Goal: Task Accomplishment & Management: Use online tool/utility

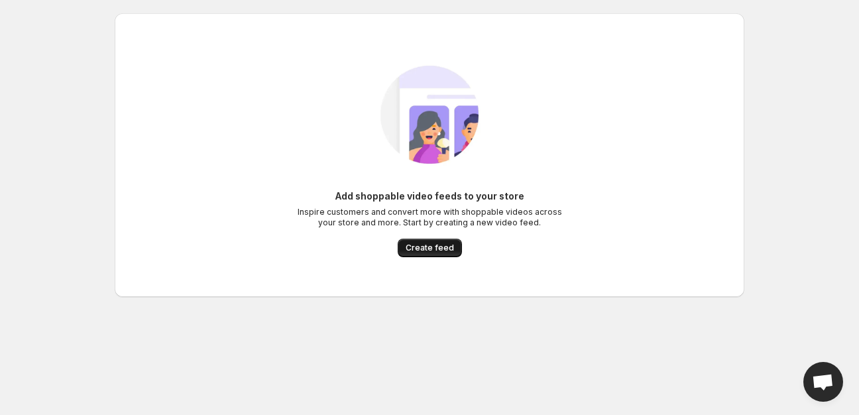
click at [416, 251] on span "Create feed" at bounding box center [429, 247] width 48 height 11
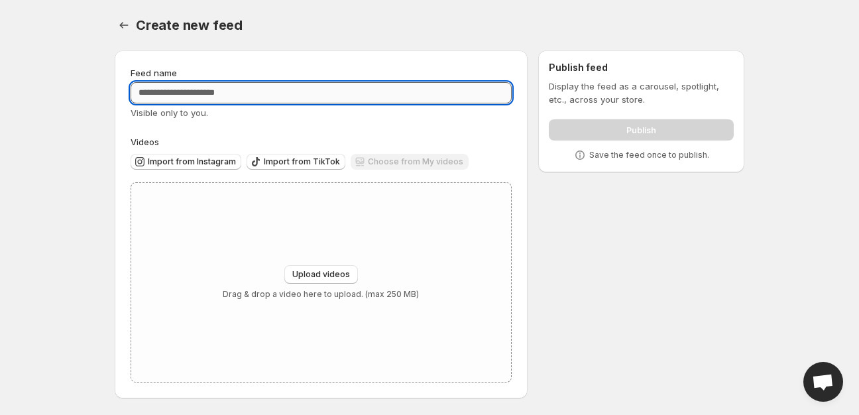
click at [207, 96] on input "Feed name" at bounding box center [320, 92] width 381 height 21
drag, startPoint x: 207, startPoint y: 96, endPoint x: 179, endPoint y: 91, distance: 28.2
click at [179, 91] on input "Feed name" at bounding box center [320, 92] width 381 height 21
paste input "**********"
type input "**********"
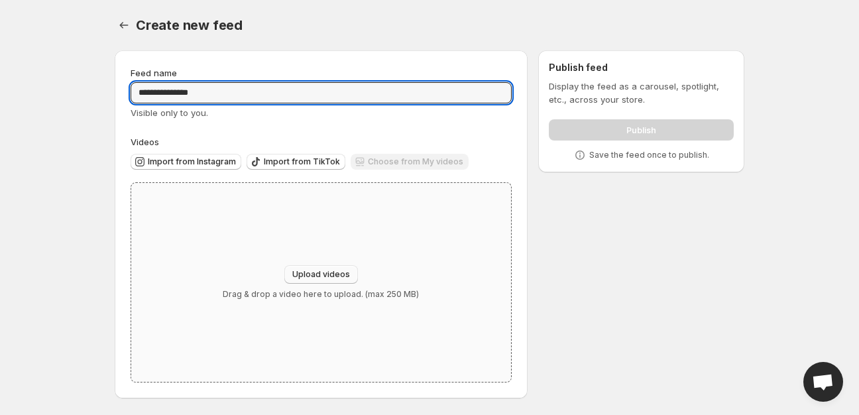
click at [305, 279] on span "Upload videos" at bounding box center [321, 274] width 58 height 11
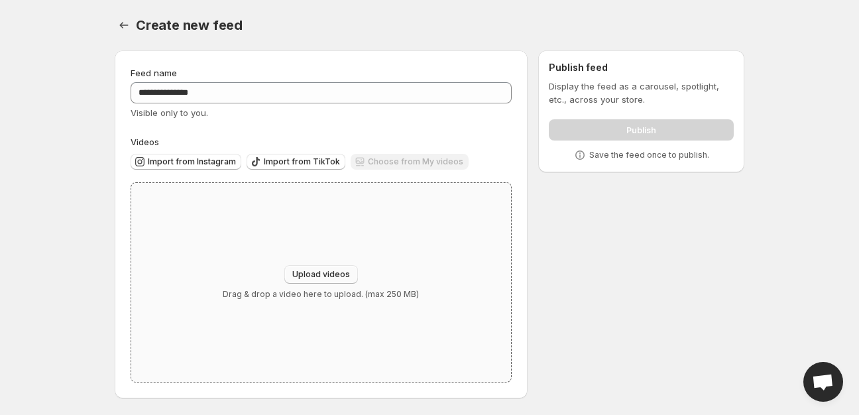
type input "**********"
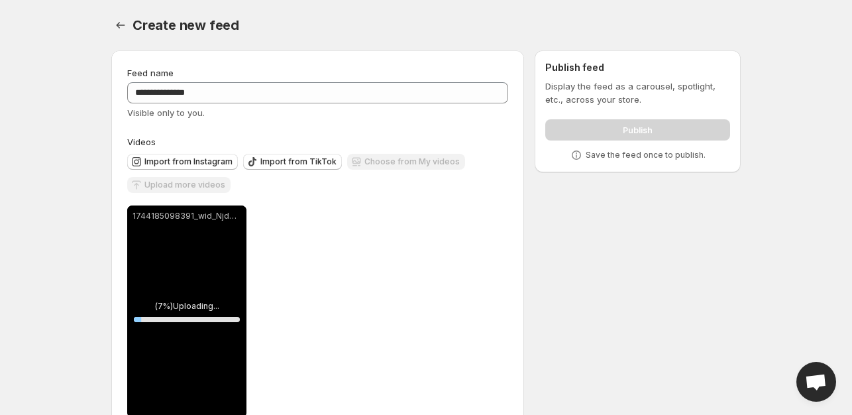
scroll to position [35, 0]
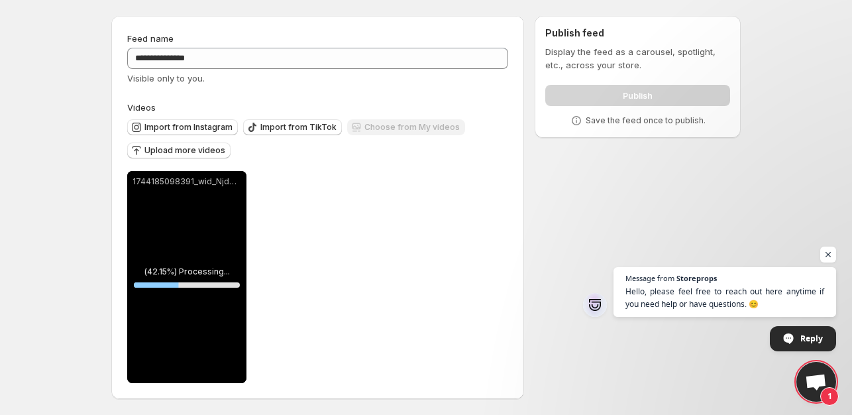
click at [832, 252] on span "Open chat" at bounding box center [828, 254] width 16 height 16
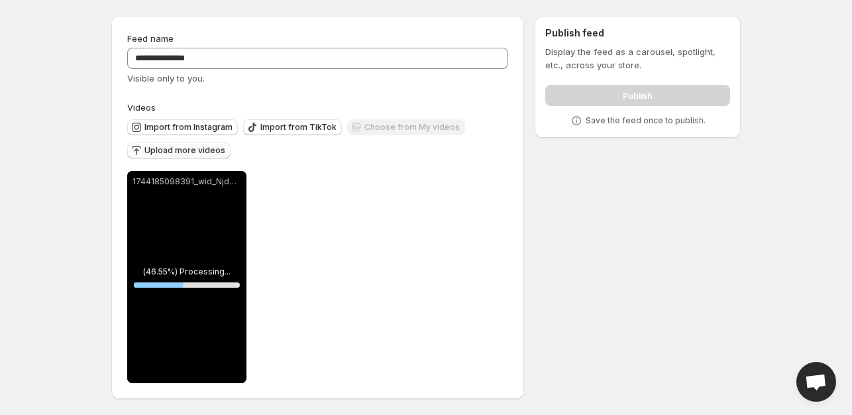
click at [180, 152] on span "Upload more videos" at bounding box center [184, 150] width 81 height 11
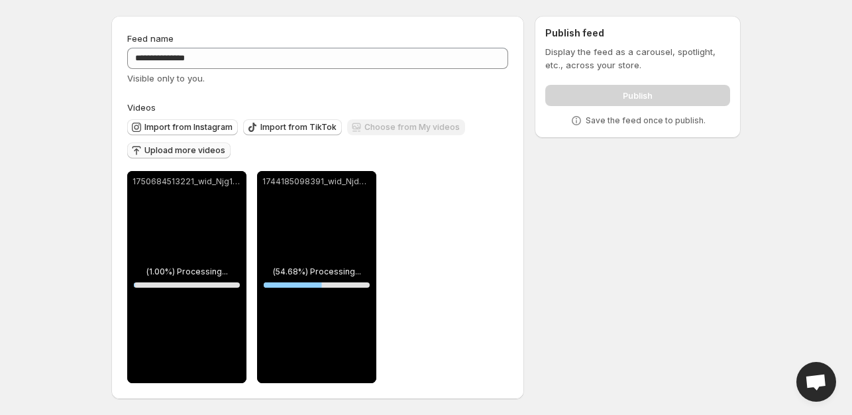
click at [196, 150] on span "Upload more videos" at bounding box center [184, 150] width 81 height 11
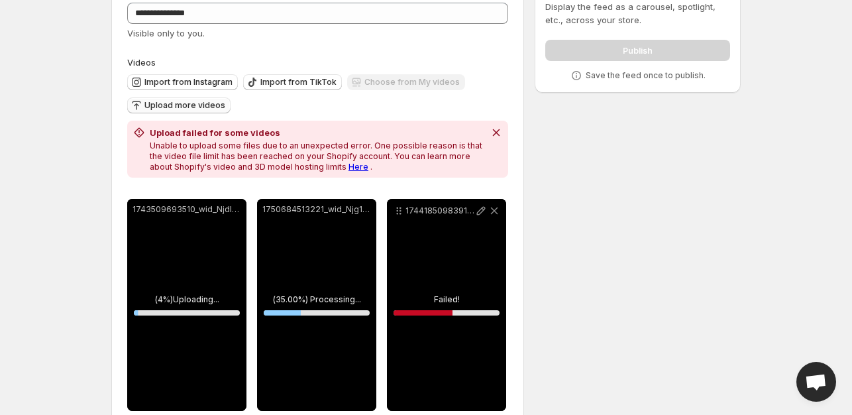
scroll to position [101, 0]
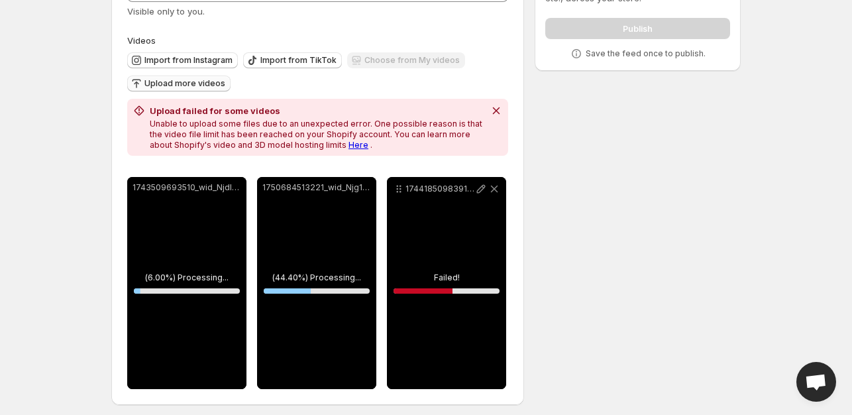
click at [448, 292] on div "1744185098391_wid_NjdmNjI3MGE0MDlmY2EwMDU4Njk3NDk4_h264cmobile" at bounding box center [446, 283] width 119 height 212
click at [318, 190] on p "1750684513221_wid_Njg1OTUzNjEwYjAwYjkwMDU3NjEwOGNi_h264cmobile" at bounding box center [310, 188] width 69 height 11
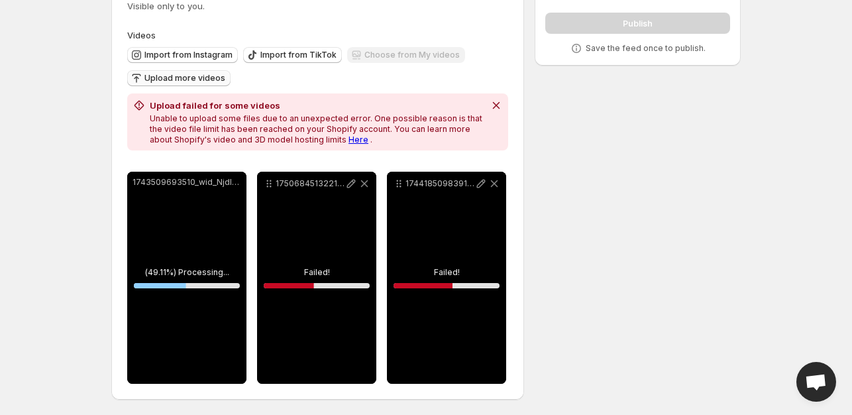
scroll to position [109, 0]
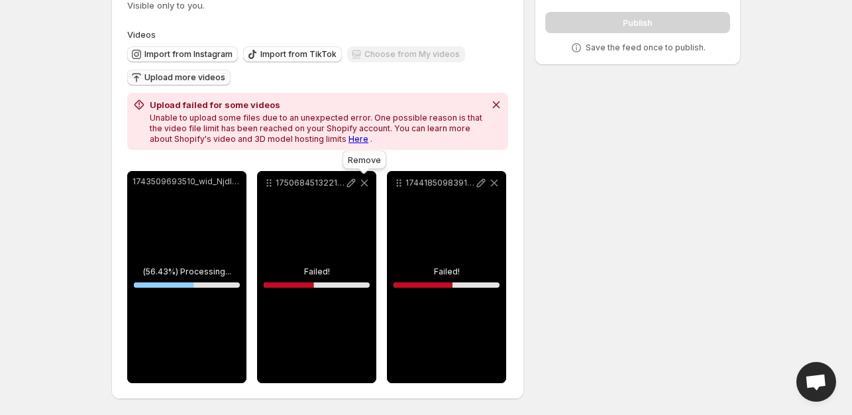
click at [364, 182] on icon at bounding box center [364, 183] width 7 height 7
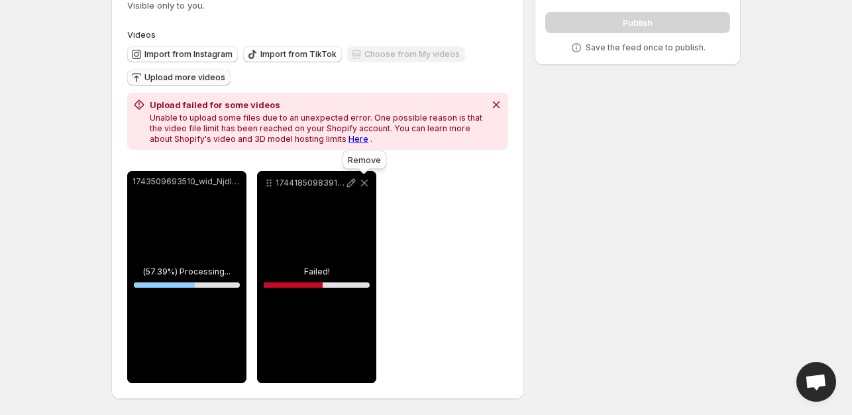
click at [367, 186] on icon at bounding box center [364, 182] width 13 height 13
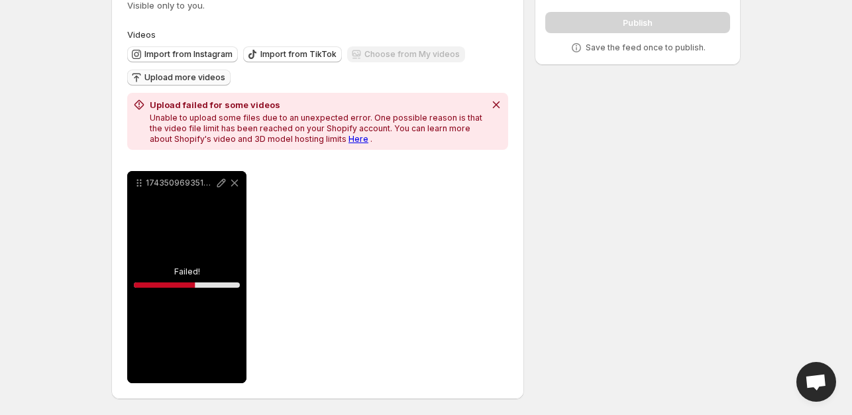
click at [200, 79] on span "Upload more videos" at bounding box center [184, 77] width 81 height 11
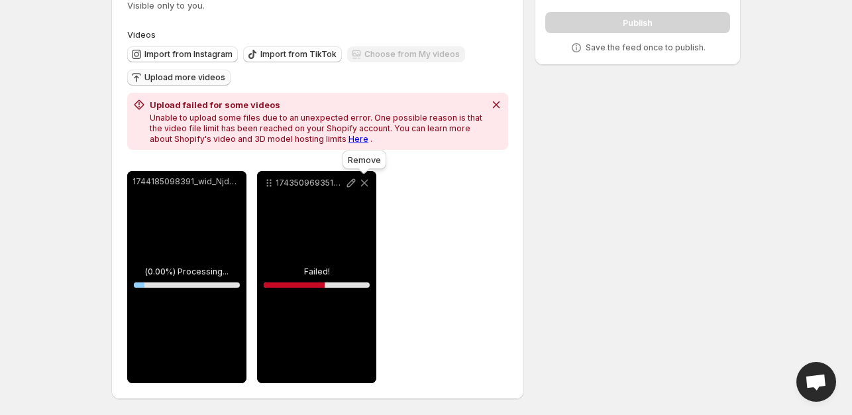
click at [360, 184] on icon at bounding box center [364, 182] width 13 height 13
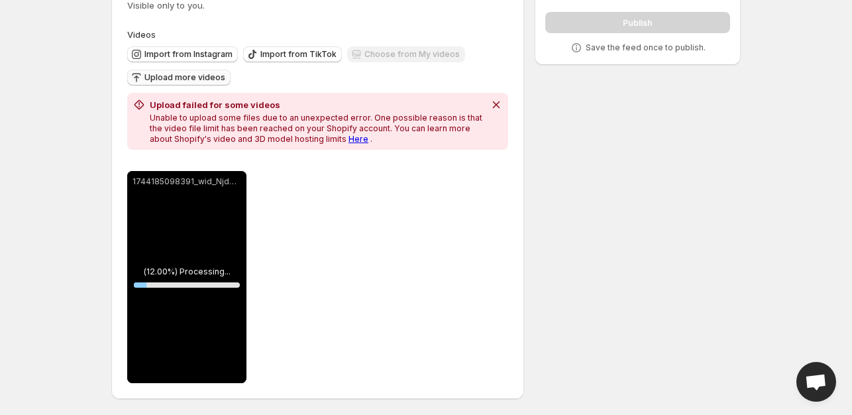
click at [231, 191] on div "1744185098391_wid_NjdmNjI3MGE0MDlmY2EwMDU4Njk3NDk4_h264cmobile" at bounding box center [186, 181] width 119 height 21
click at [490, 106] on icon "Dismiss notification" at bounding box center [496, 104] width 13 height 13
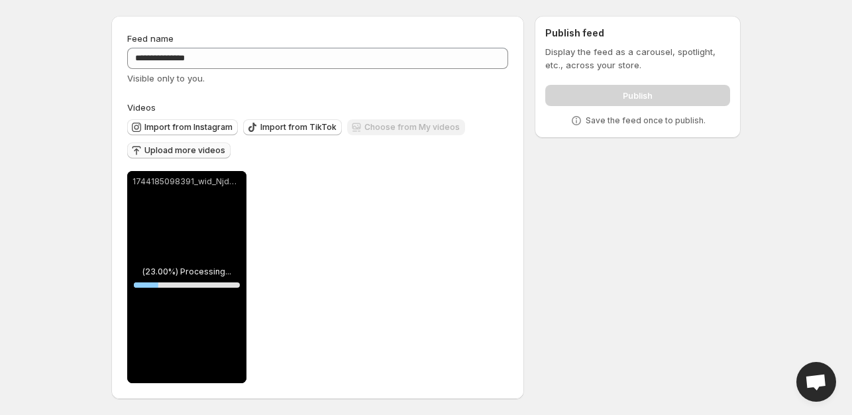
scroll to position [35, 0]
click at [227, 197] on div "1744185098391_wid_NjdmNjI3MGE0MDlmY2EwMDU4Njk3NDk4_h264cmobile" at bounding box center [186, 277] width 119 height 212
click at [207, 288] on div "1744185098391_wid_NjdmNjI3MGE0MDlmY2EwMDU4Njk3NDk4_h264cmobile" at bounding box center [186, 277] width 119 height 212
click at [262, 127] on span "Import from TikTok" at bounding box center [298, 127] width 76 height 11
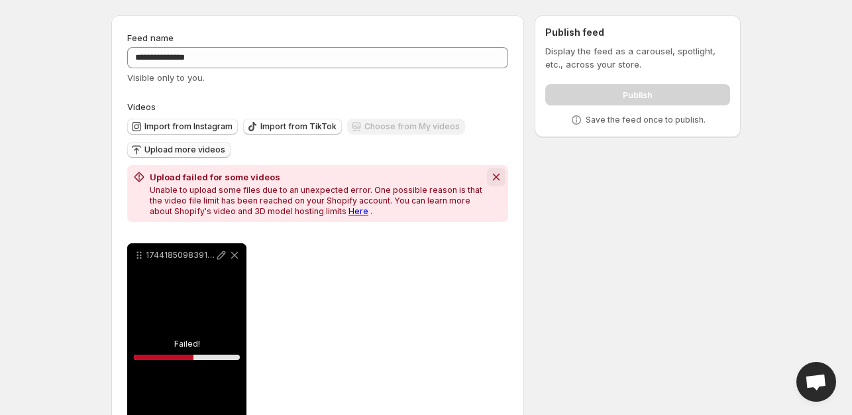
click at [500, 173] on icon "Dismiss notification" at bounding box center [496, 176] width 13 height 13
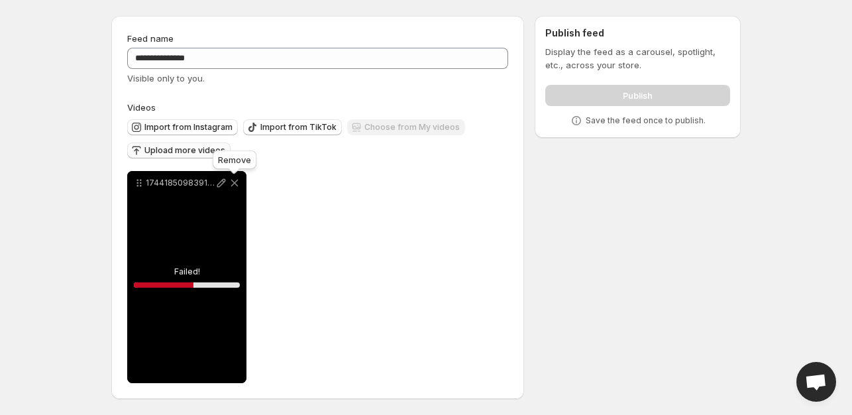
click at [231, 180] on icon at bounding box center [234, 183] width 7 height 7
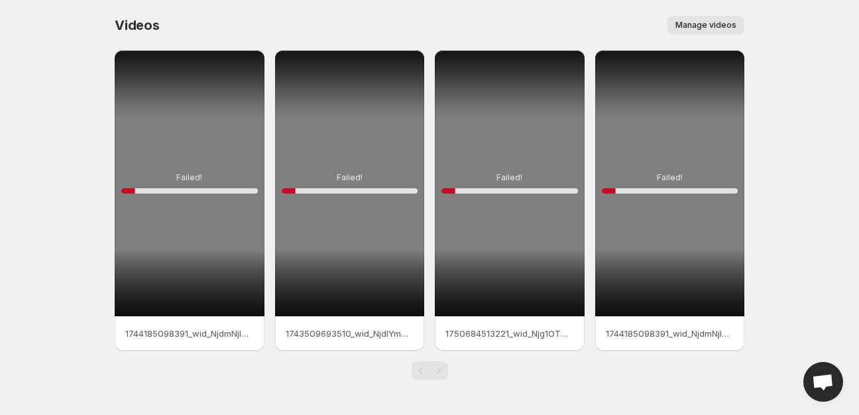
click at [706, 25] on span "Manage videos" at bounding box center [705, 25] width 61 height 11
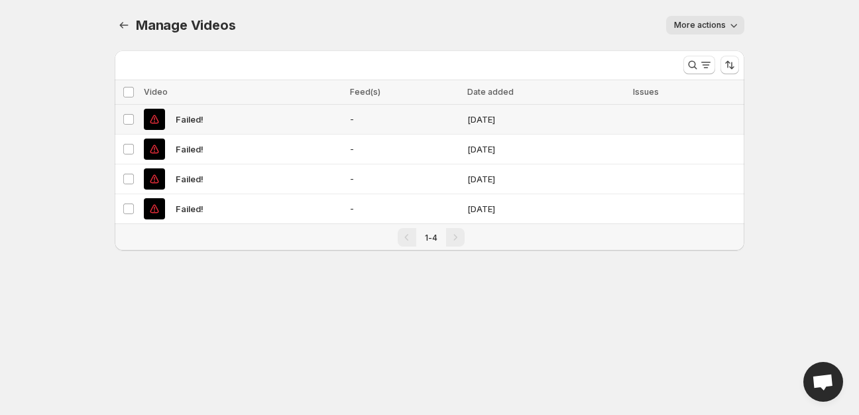
click at [362, 121] on span "-" at bounding box center [404, 119] width 109 height 13
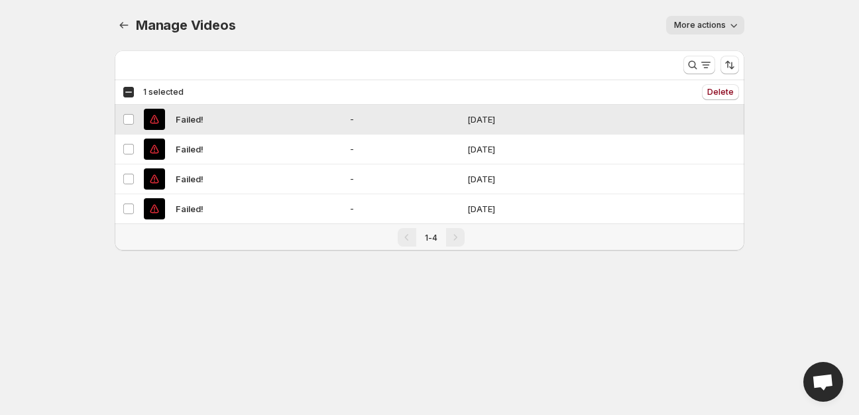
click at [342, 118] on div "Failed!" at bounding box center [243, 119] width 198 height 21
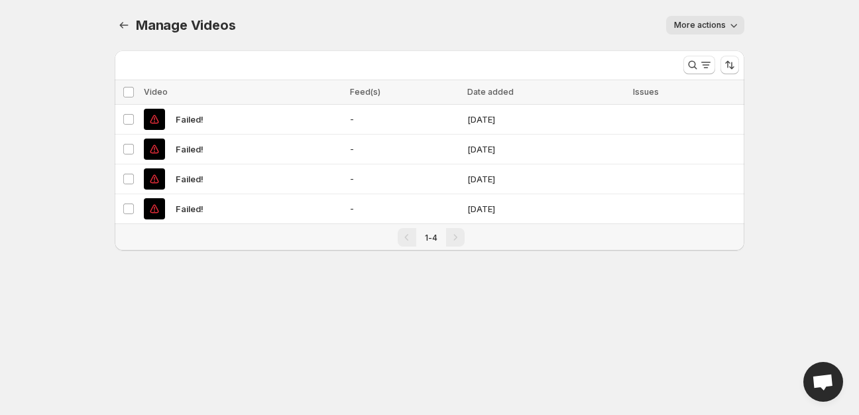
click at [688, 25] on span "More actions" at bounding box center [700, 25] width 52 height 11
click at [697, 43] on button "Regenerate missing previews" at bounding box center [737, 52] width 130 height 21
click at [125, 26] on icon "Manage Videos" at bounding box center [123, 25] width 13 height 13
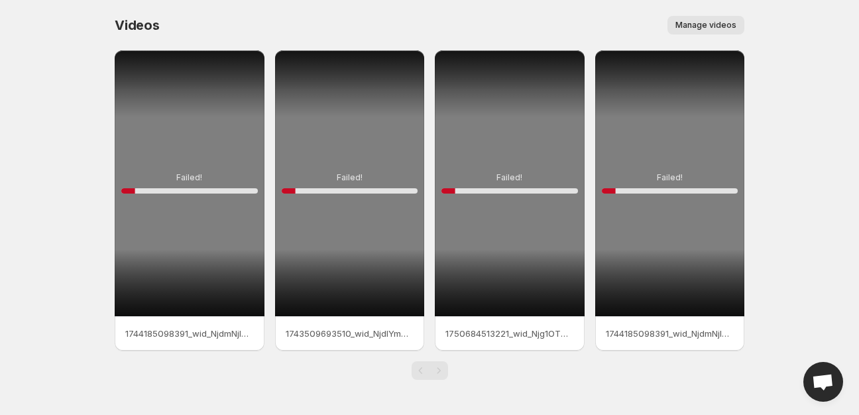
click at [143, 183] on div "Failed! 10 %" at bounding box center [190, 183] width 150 height 266
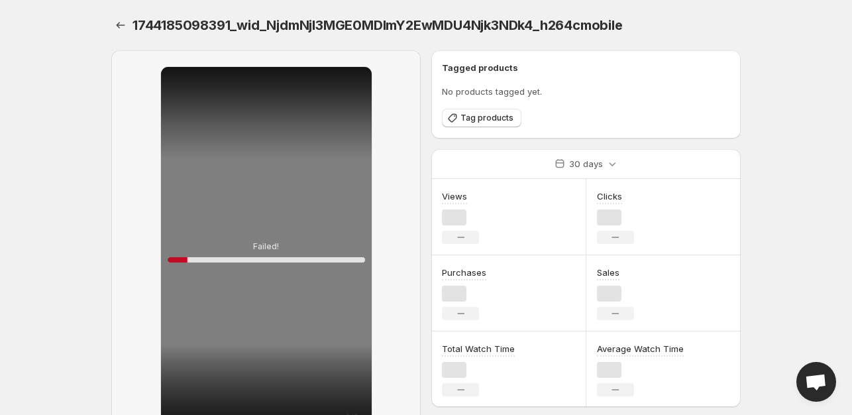
click at [214, 85] on div "Failed! 10 %" at bounding box center [266, 252] width 211 height 370
click at [114, 25] on icon "Settings" at bounding box center [120, 25] width 13 height 13
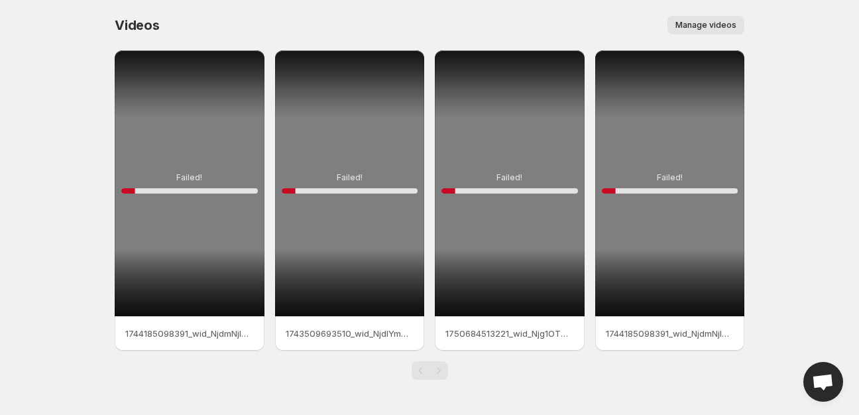
click at [178, 95] on div "Failed! 10 %" at bounding box center [190, 183] width 150 height 266
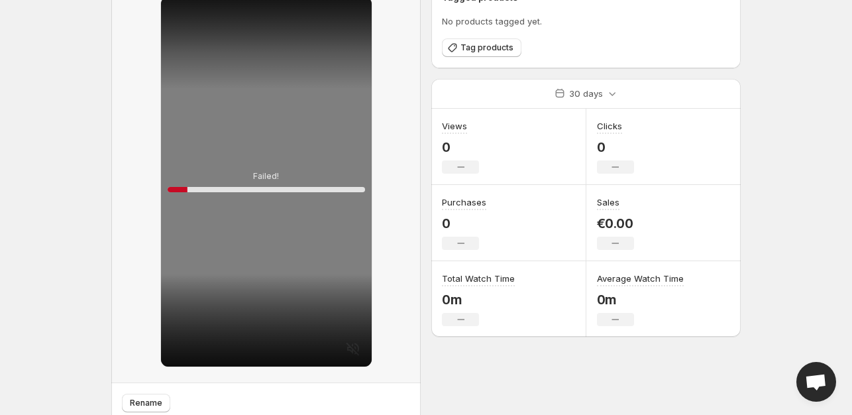
scroll to position [121, 0]
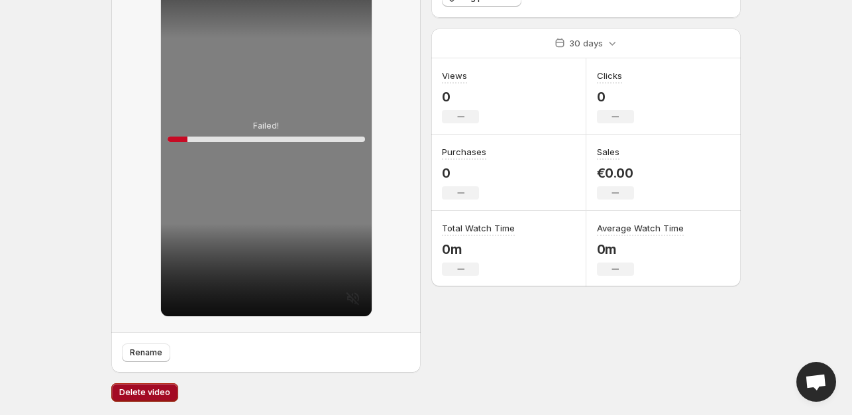
click at [162, 388] on span "Delete video" at bounding box center [144, 392] width 51 height 11
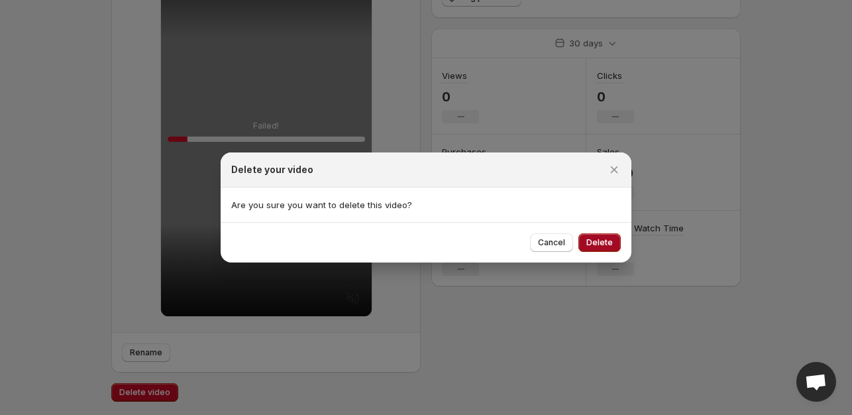
click at [602, 240] on span "Delete" at bounding box center [599, 242] width 26 height 11
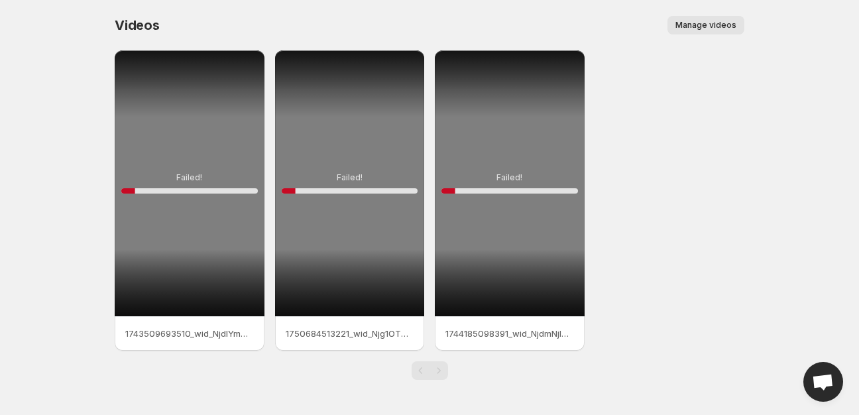
click at [197, 220] on div "Failed! 10 %" at bounding box center [190, 183] width 150 height 266
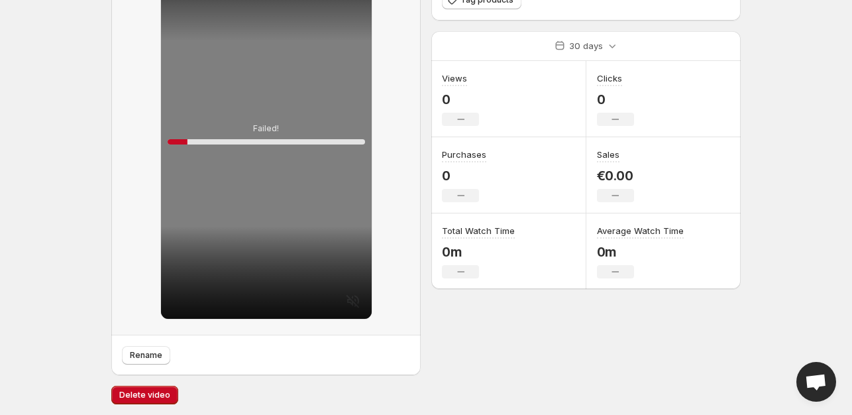
scroll to position [121, 0]
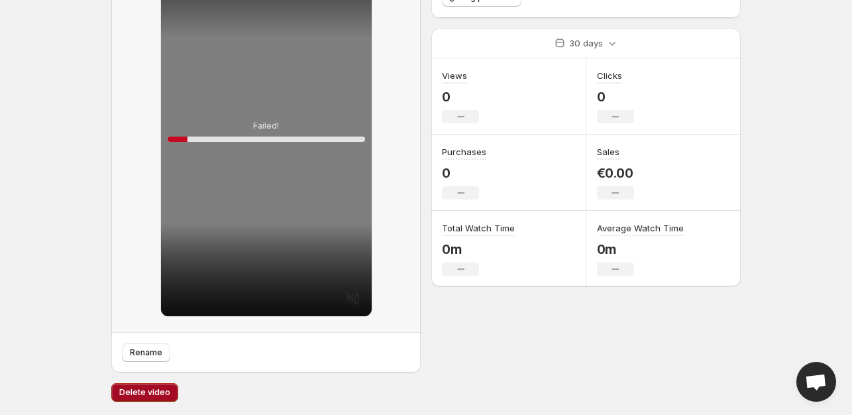
click at [144, 388] on span "Delete video" at bounding box center [144, 392] width 51 height 11
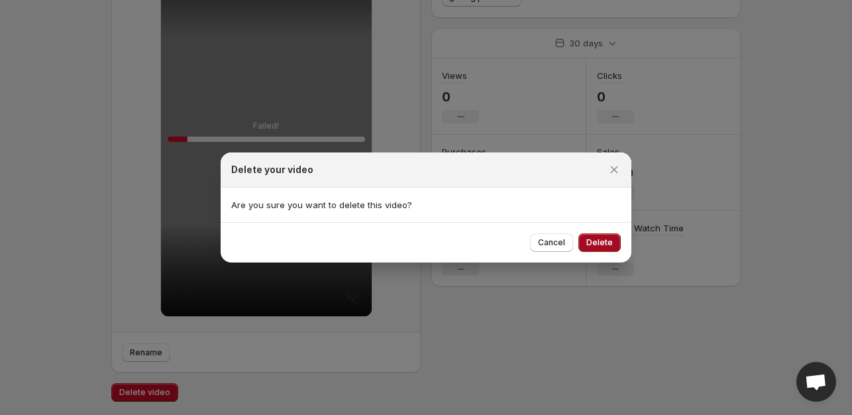
click at [610, 238] on span "Delete" at bounding box center [599, 242] width 26 height 11
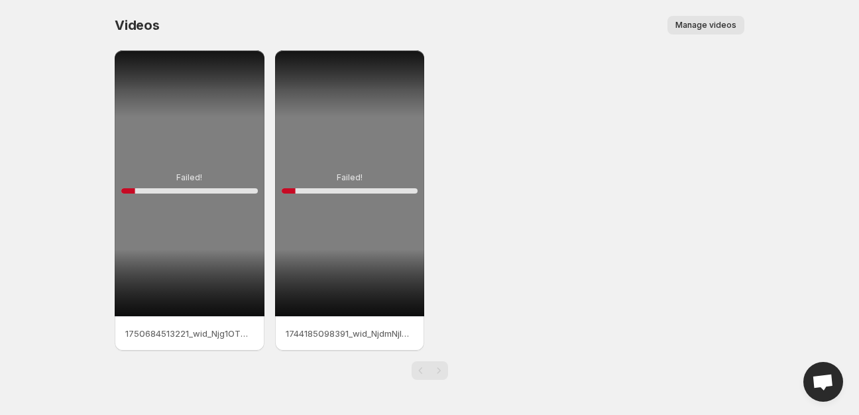
click at [166, 158] on div "Failed! 10 %" at bounding box center [190, 183] width 150 height 266
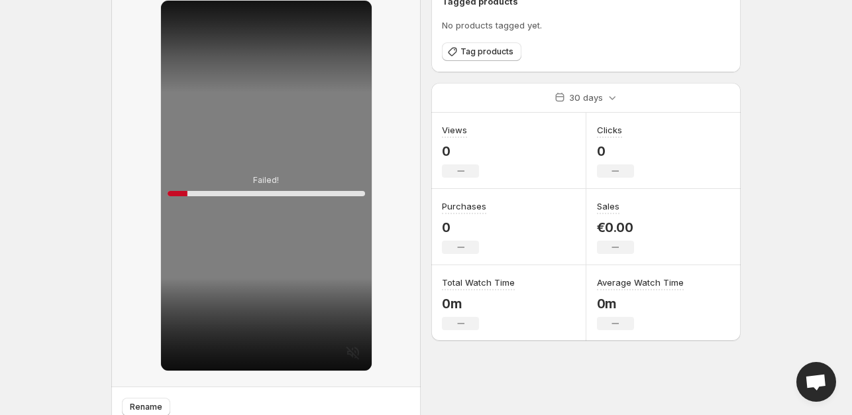
scroll to position [121, 0]
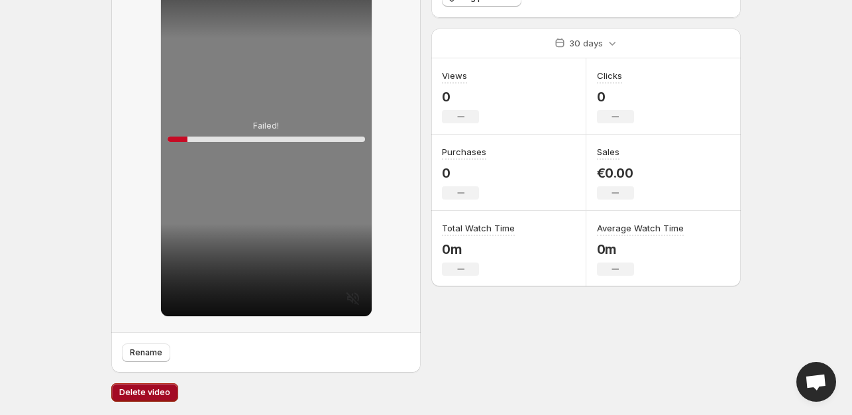
click at [150, 392] on span "Delete video" at bounding box center [144, 392] width 51 height 11
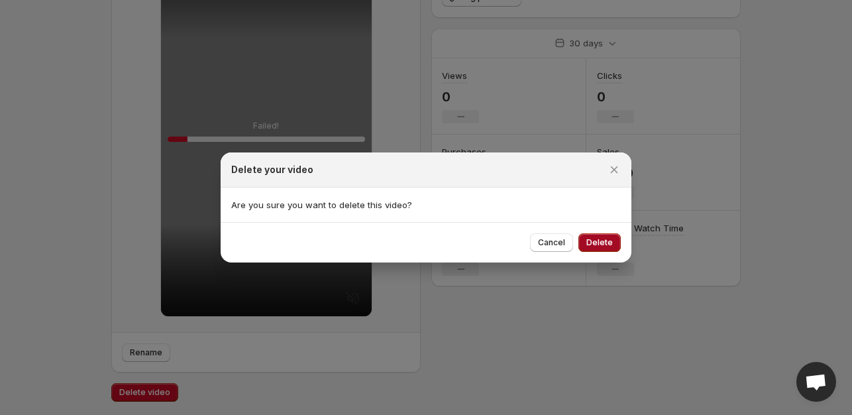
click at [599, 239] on span "Delete" at bounding box center [599, 242] width 26 height 11
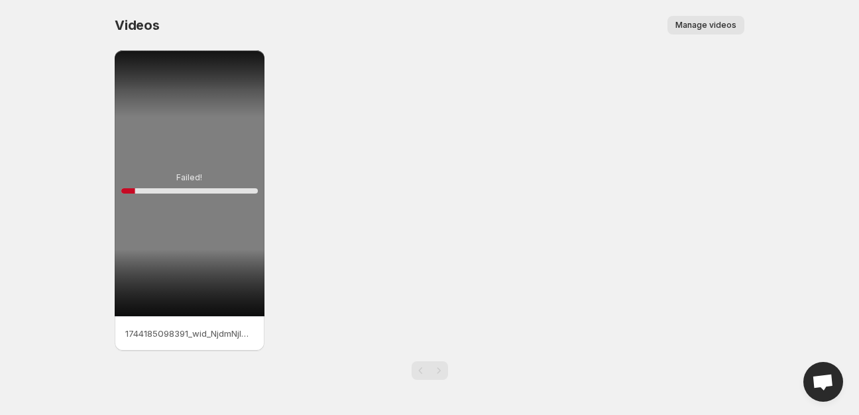
click at [217, 164] on div "Failed! 10 %" at bounding box center [190, 183] width 150 height 266
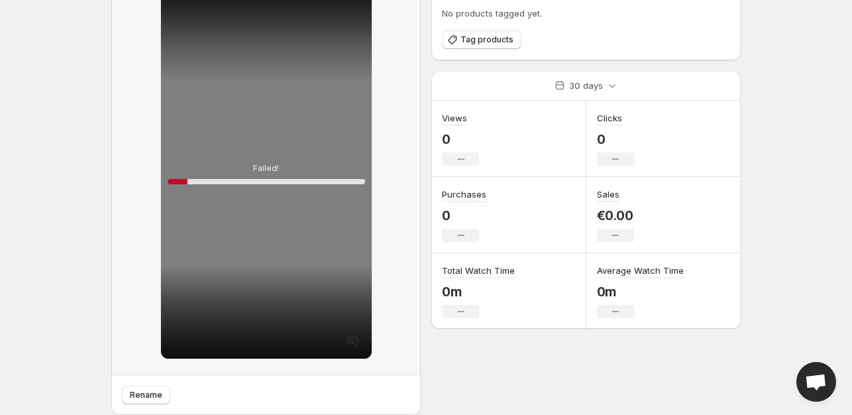
scroll to position [121, 0]
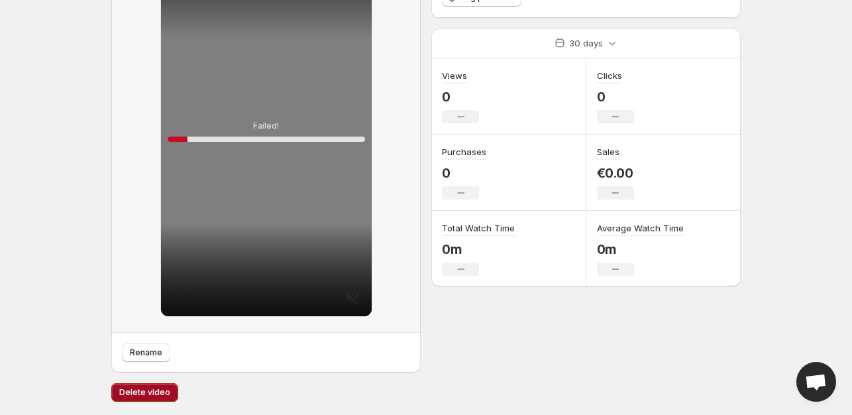
click at [154, 390] on span "Delete video" at bounding box center [144, 392] width 51 height 11
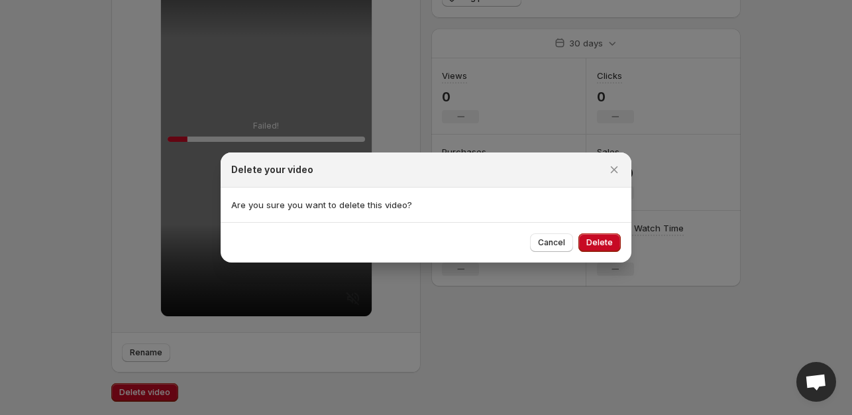
click at [597, 242] on span "Delete" at bounding box center [599, 242] width 26 height 11
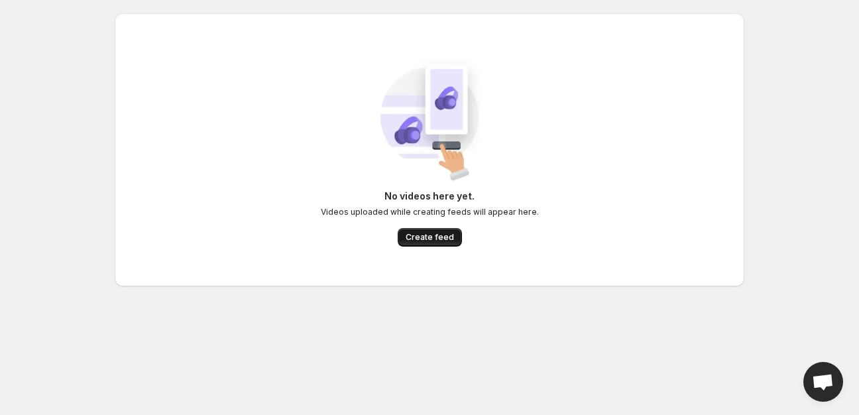
click at [432, 233] on span "Create feed" at bounding box center [429, 237] width 48 height 11
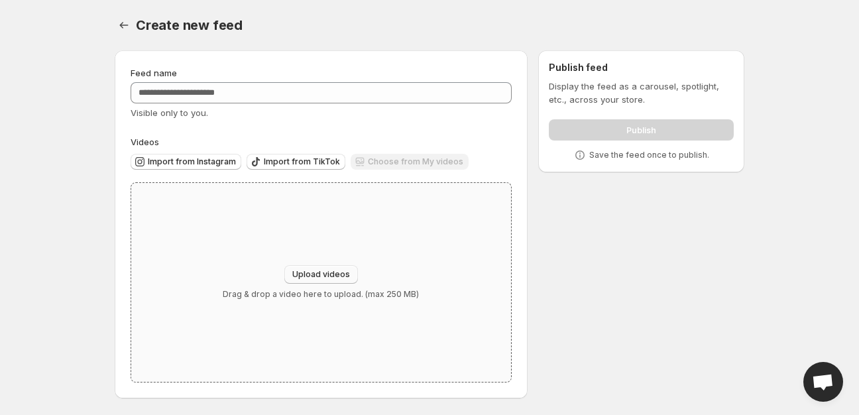
click at [308, 277] on span "Upload videos" at bounding box center [321, 274] width 58 height 11
type input "**********"
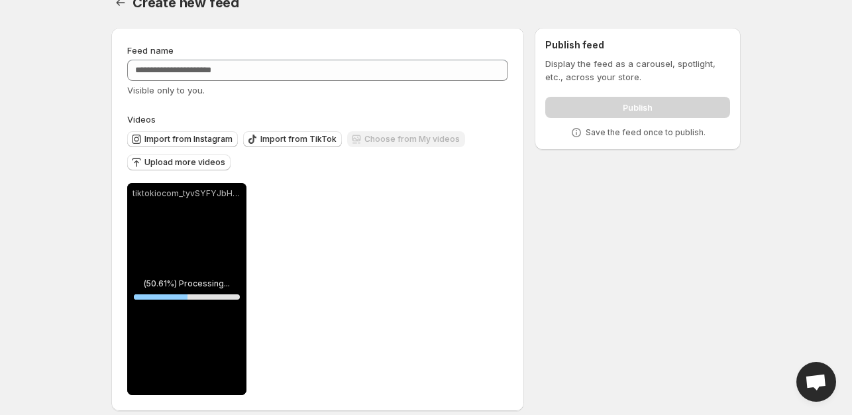
scroll to position [35, 0]
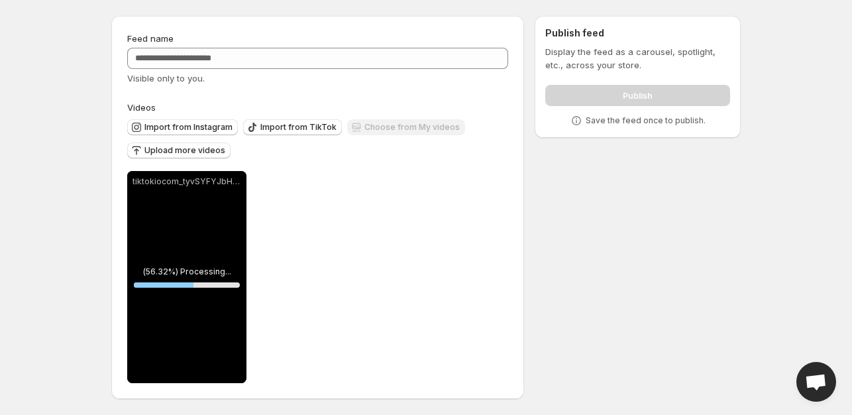
click at [407, 121] on div "Choose from My videos" at bounding box center [406, 128] width 118 height 18
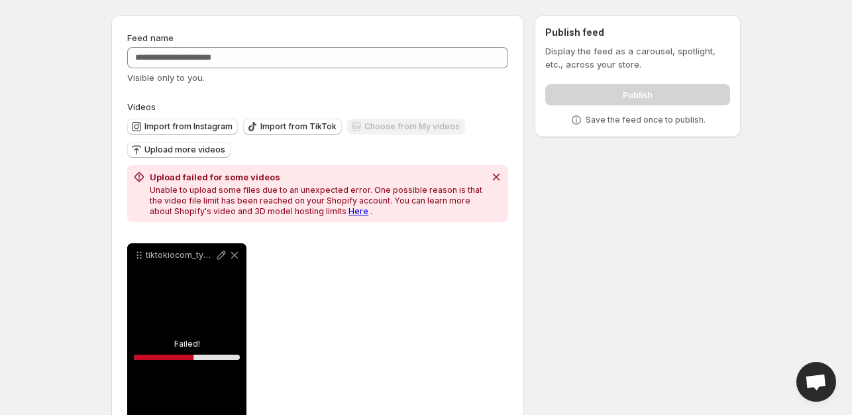
click at [348, 211] on link "Here" at bounding box center [358, 211] width 20 height 10
click at [348, 215] on link "Here" at bounding box center [358, 211] width 20 height 10
click at [233, 258] on icon at bounding box center [234, 254] width 13 height 13
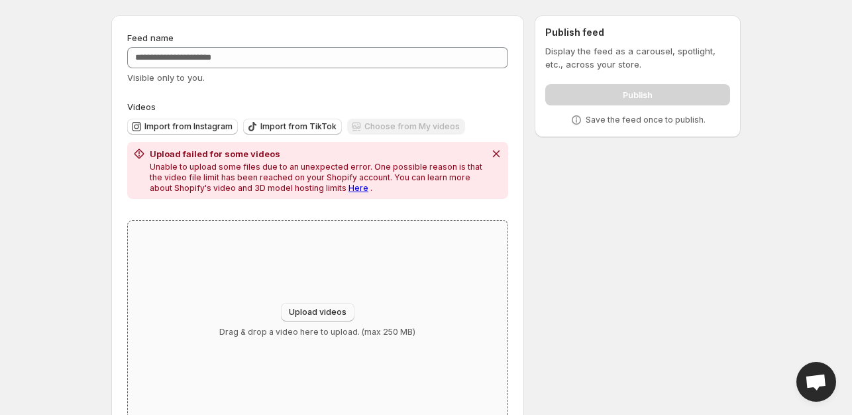
click at [322, 308] on span "Upload videos" at bounding box center [318, 312] width 58 height 11
type input "**********"
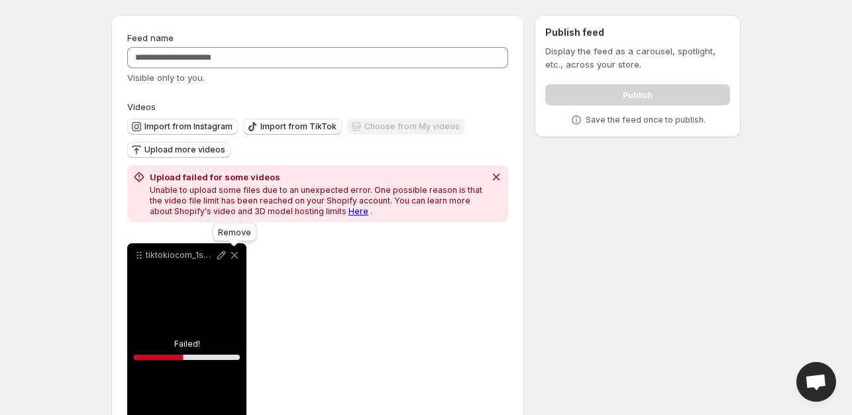
click at [234, 252] on icon at bounding box center [234, 254] width 13 height 13
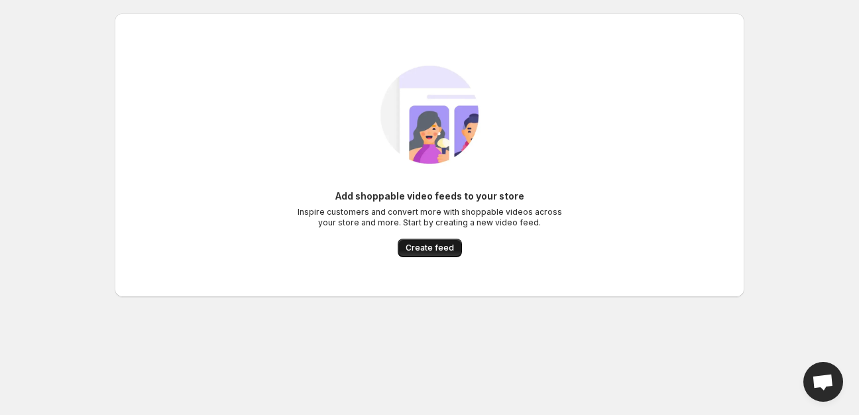
click at [426, 246] on span "Create feed" at bounding box center [429, 247] width 48 height 11
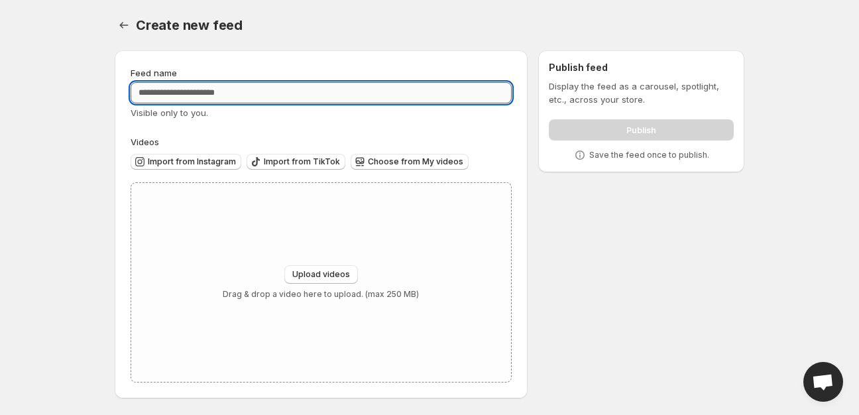
click at [304, 86] on input "Feed name" at bounding box center [320, 92] width 381 height 21
paste input "**********"
type input "*"
paste input "**********"
type input "**********"
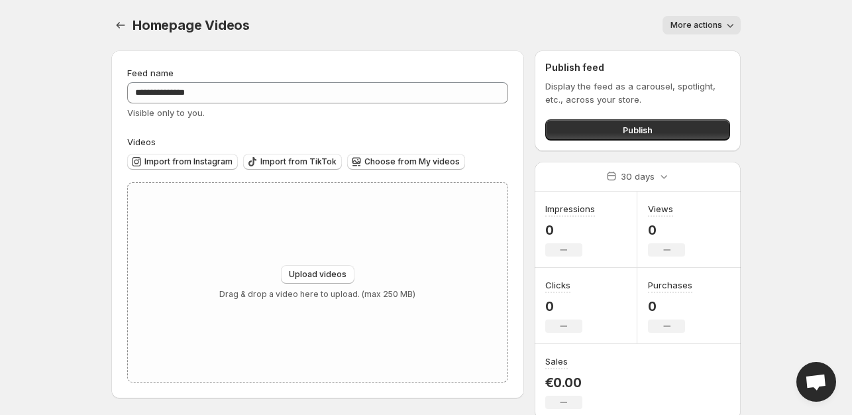
scroll to position [3, 0]
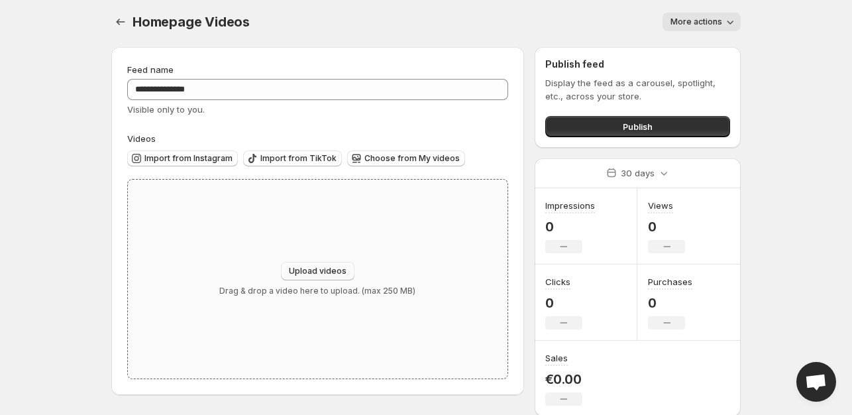
click at [311, 274] on span "Upload videos" at bounding box center [318, 271] width 58 height 11
click at [293, 164] on button "Import from TikTok" at bounding box center [292, 158] width 99 height 16
click at [263, 157] on span "Import from TikTok" at bounding box center [298, 158] width 76 height 11
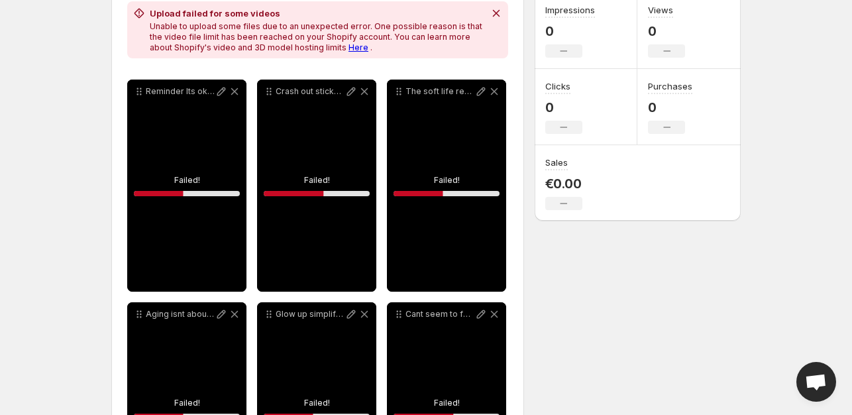
scroll to position [199, 0]
click at [348, 48] on link "Here" at bounding box center [358, 47] width 20 height 10
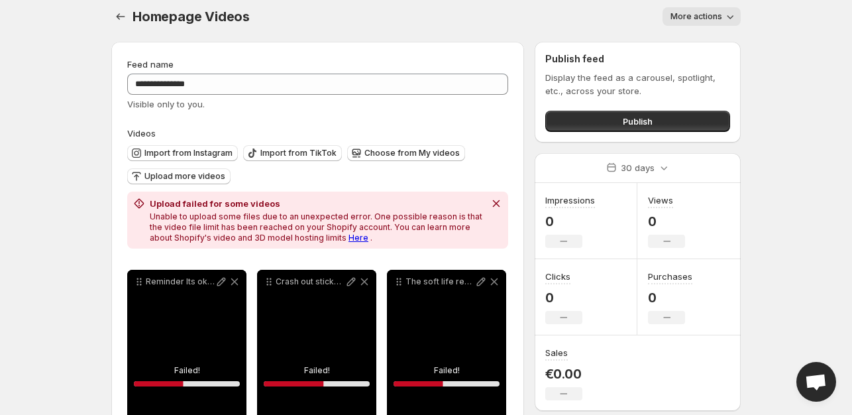
scroll to position [0, 0]
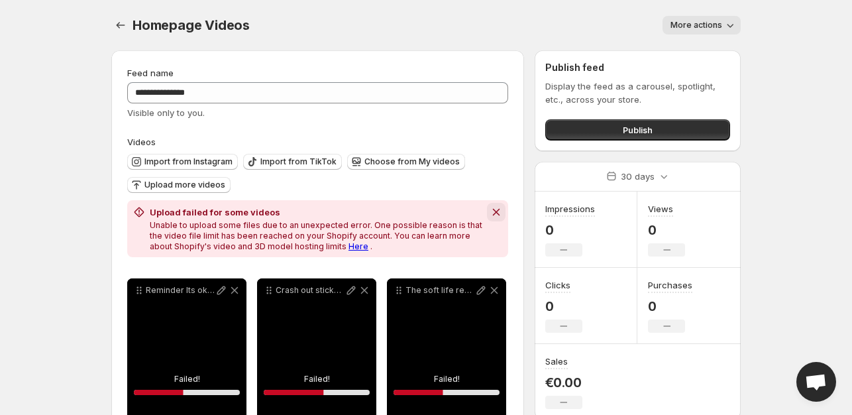
click at [494, 208] on icon "Dismiss notification" at bounding box center [496, 211] width 13 height 13
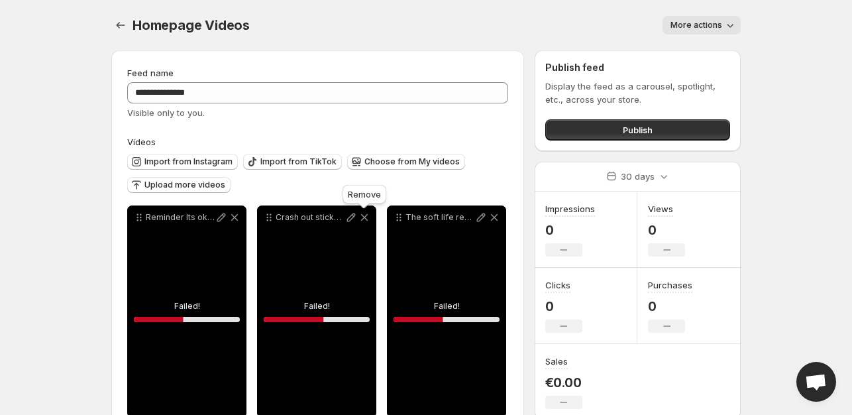
click at [366, 215] on icon at bounding box center [364, 217] width 7 height 7
click at [233, 218] on icon at bounding box center [234, 217] width 13 height 13
click at [358, 218] on icon at bounding box center [364, 217] width 13 height 13
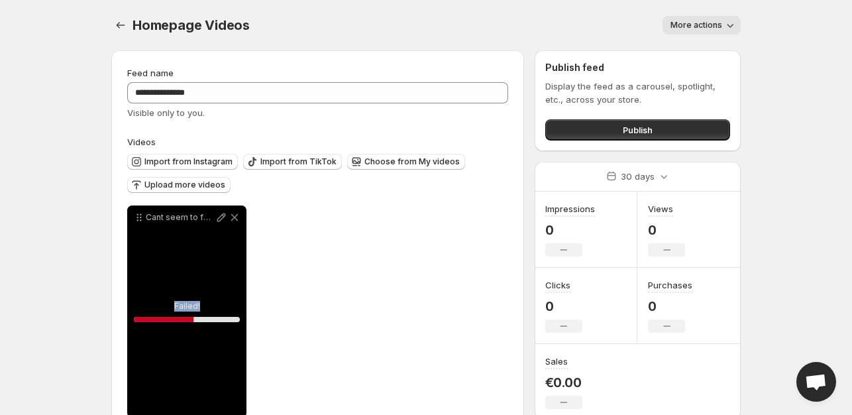
click at [233, 218] on icon at bounding box center [234, 217] width 13 height 13
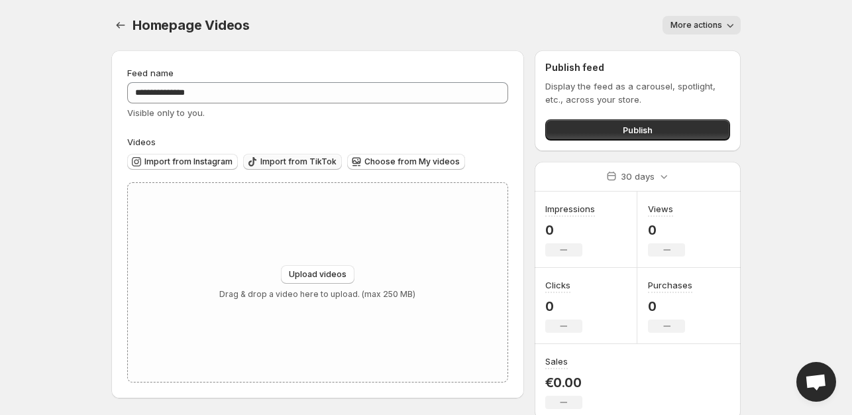
click at [262, 168] on button "Import from TikTok" at bounding box center [292, 162] width 99 height 16
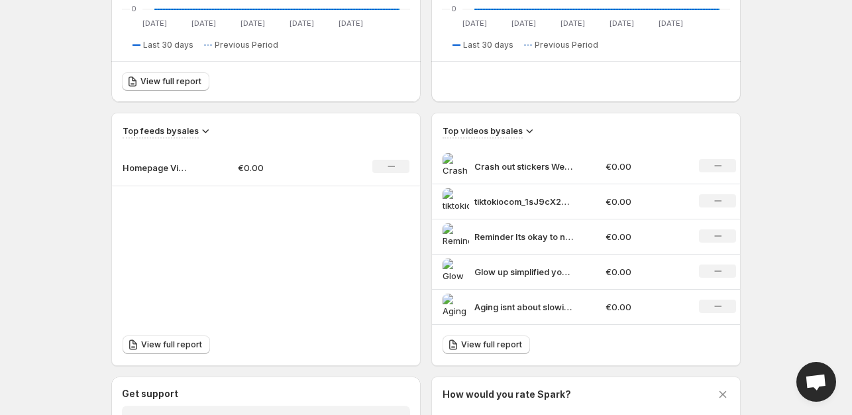
scroll to position [359, 0]
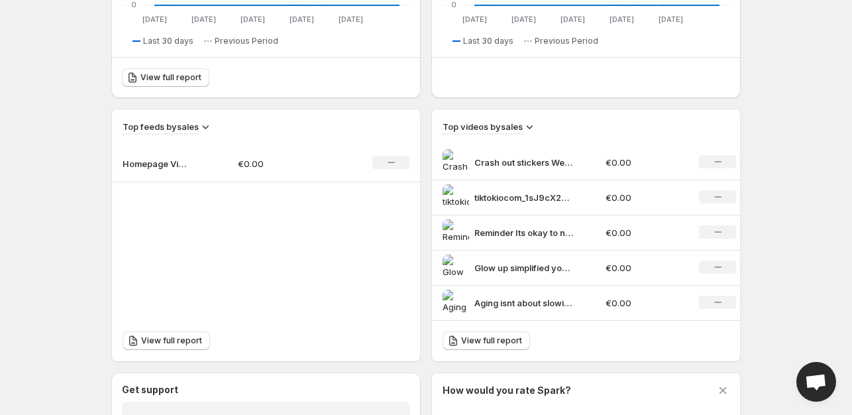
click at [332, 160] on p "€0.00" at bounding box center [285, 163] width 94 height 13
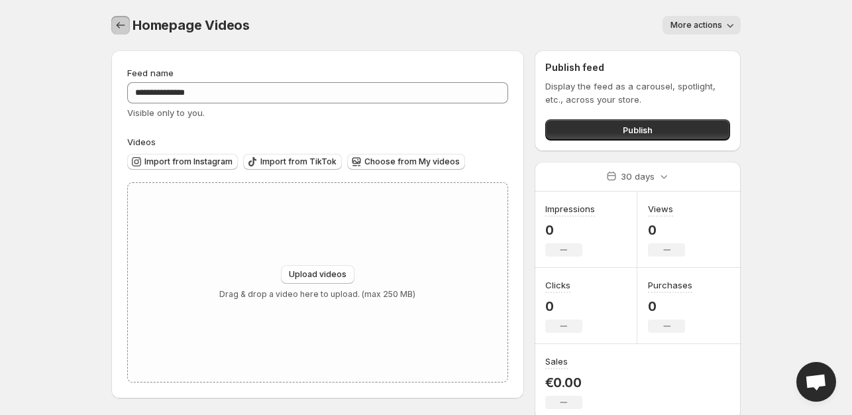
click at [122, 20] on icon "Settings" at bounding box center [120, 25] width 13 height 13
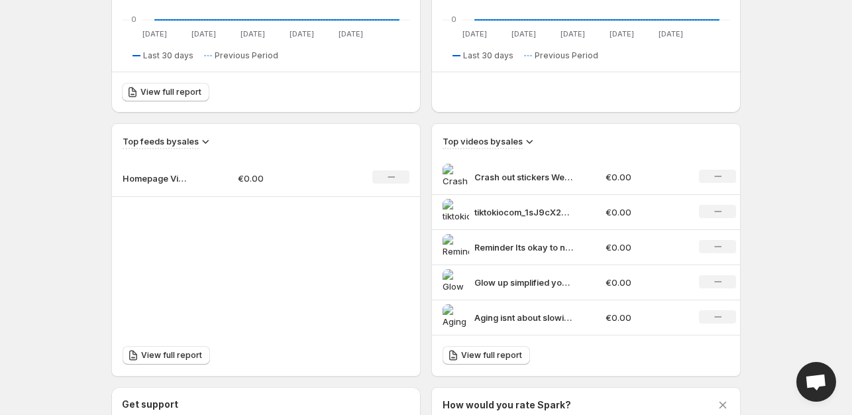
scroll to position [351, 0]
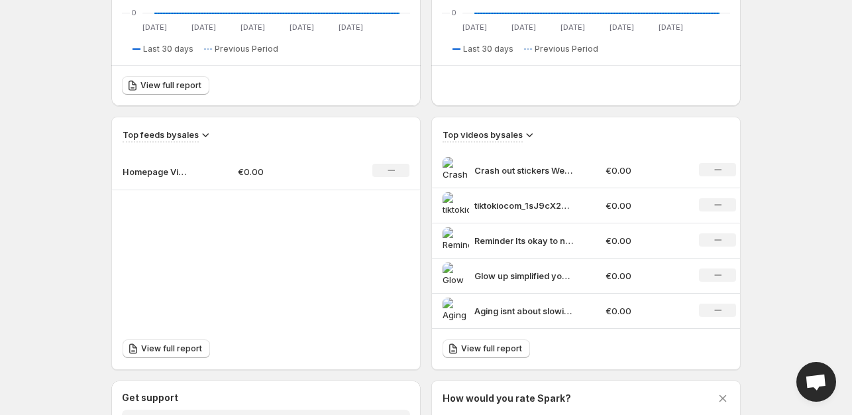
click at [527, 162] on div "Crash out stickers We call them stress down patches" at bounding box center [519, 170] width 155 height 26
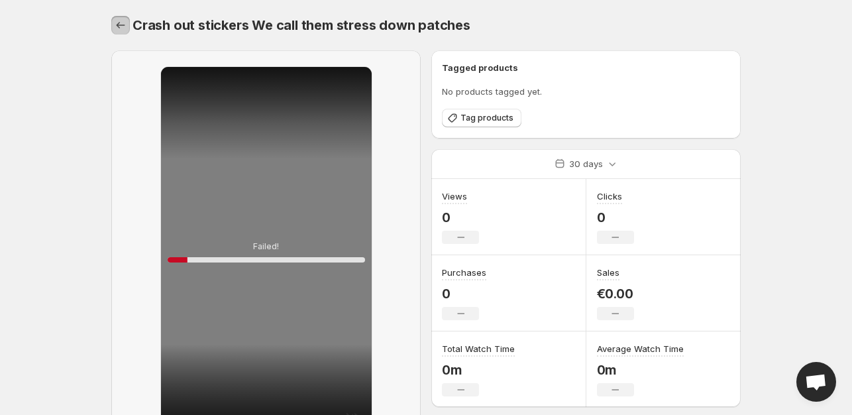
click at [123, 27] on icon "Settings" at bounding box center [120, 25] width 13 height 13
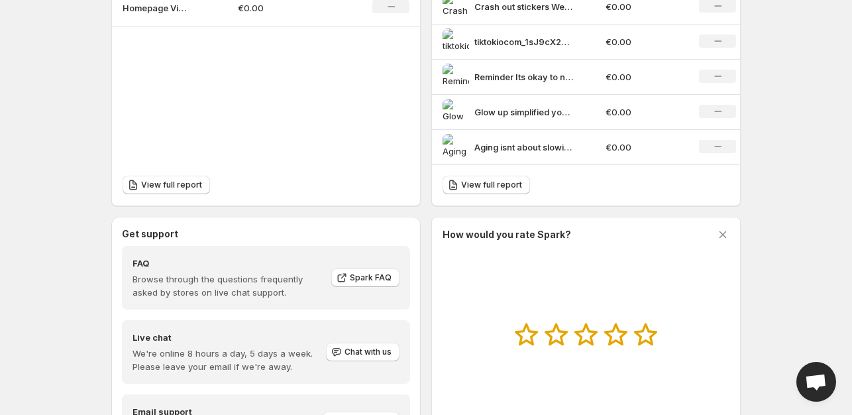
scroll to position [513, 0]
click at [487, 191] on link "View full report" at bounding box center [485, 186] width 87 height 19
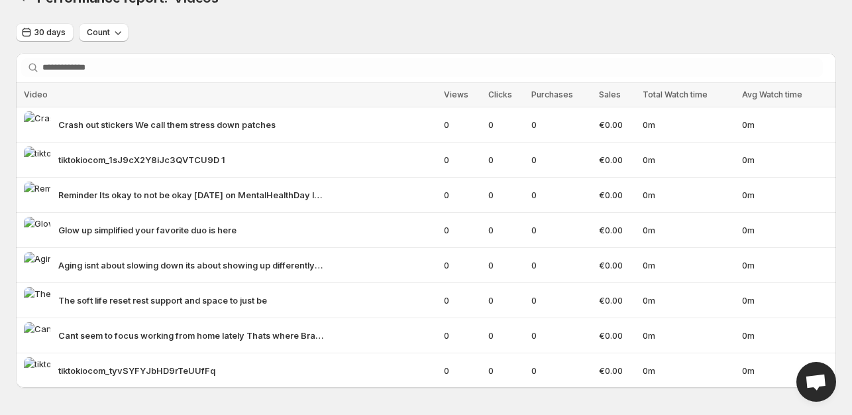
scroll to position [31, 0]
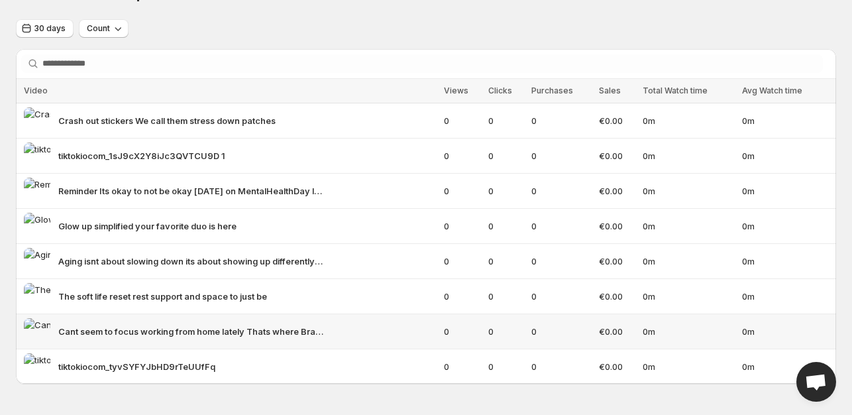
click at [156, 320] on div "Cant seem to focus working from home lately Thats where Brainpower Patches come…" at bounding box center [230, 331] width 412 height 26
click at [29, 327] on img at bounding box center [37, 331] width 26 height 26
click at [87, 327] on span "Cant seem to focus working from home lately Thats where Brainpower Patches come…" at bounding box center [190, 331] width 265 height 13
click at [91, 133] on div "Crash out stickers We call them stress down patches" at bounding box center [230, 120] width 412 height 26
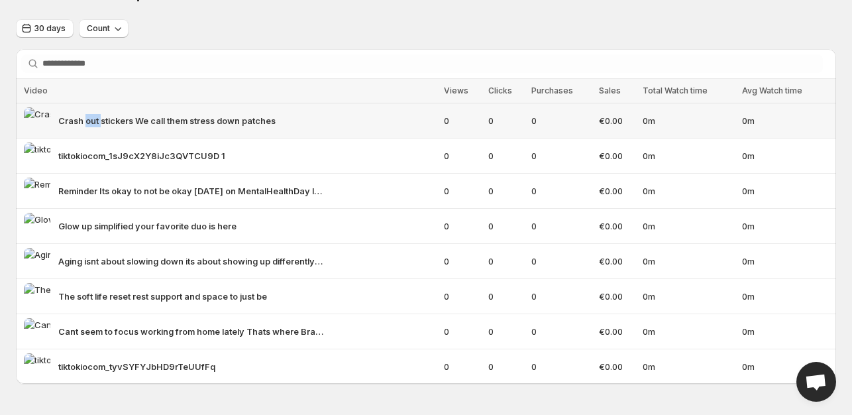
click at [91, 133] on div "Crash out stickers We call them stress down patches" at bounding box center [230, 120] width 412 height 26
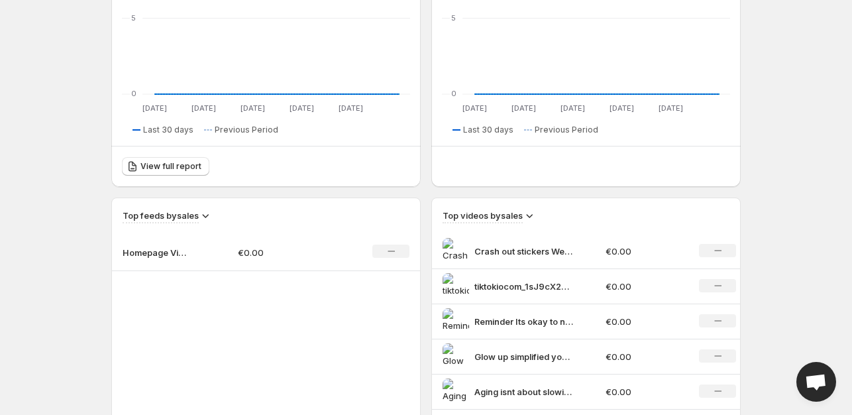
scroll to position [296, 0]
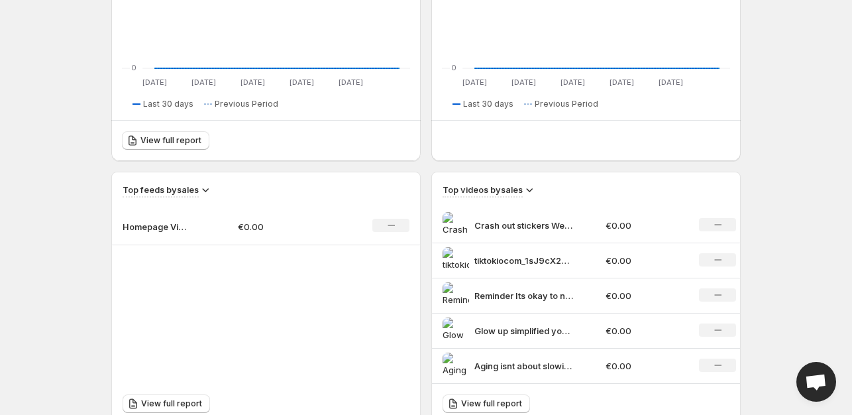
click at [207, 223] on td "Homepage Videos" at bounding box center [169, 226] width 115 height 37
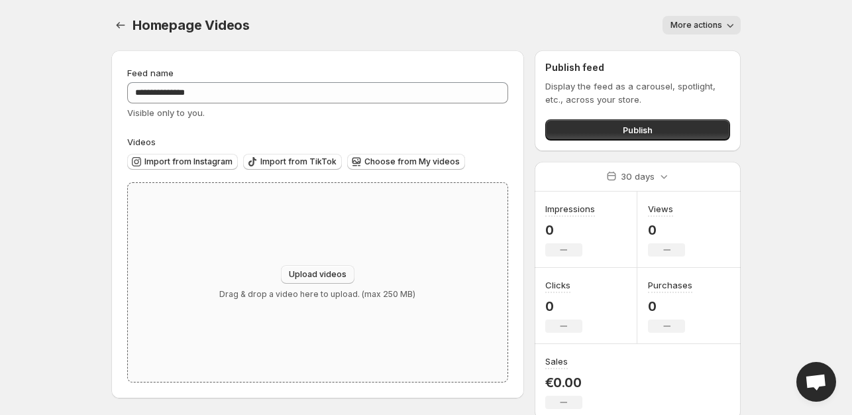
click at [347, 279] on button "Upload videos" at bounding box center [318, 274] width 74 height 19
type input "**********"
click at [324, 275] on span "Upload videos" at bounding box center [318, 274] width 58 height 11
type input "**********"
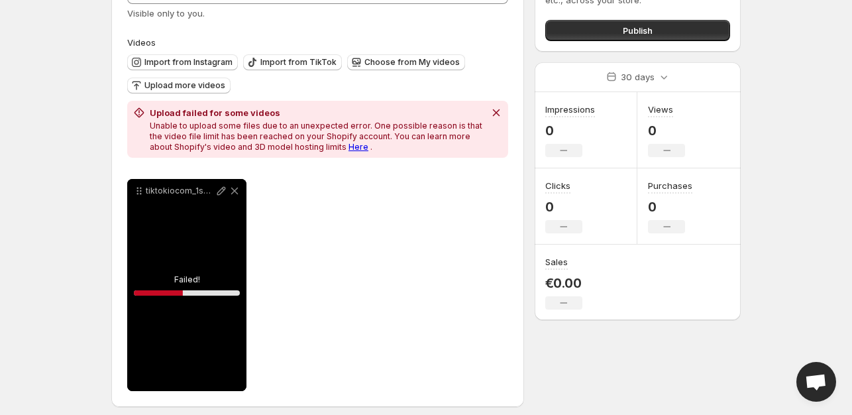
scroll to position [109, 0]
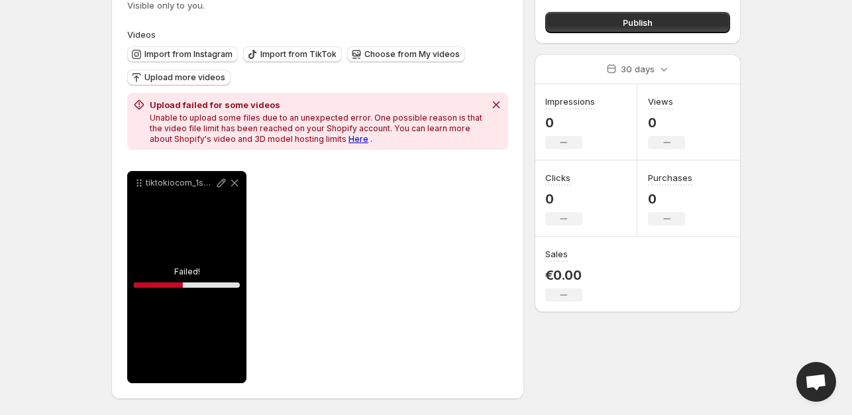
click at [348, 134] on link "Here" at bounding box center [358, 139] width 20 height 10
click at [236, 180] on icon at bounding box center [234, 183] width 7 height 7
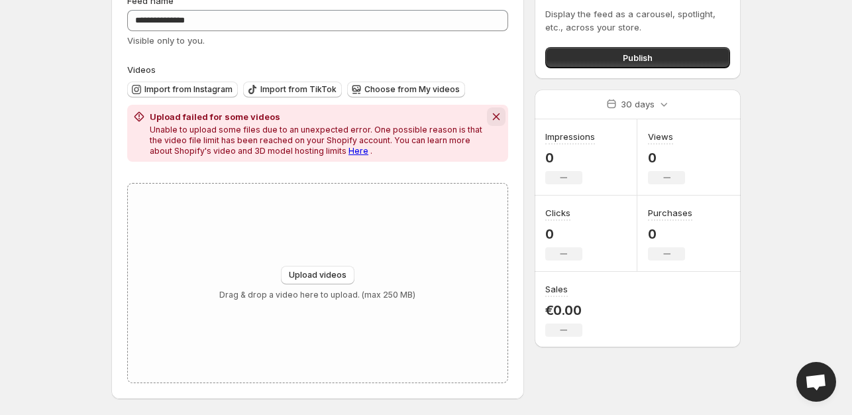
click at [492, 120] on icon "Dismiss notification" at bounding box center [496, 116] width 13 height 13
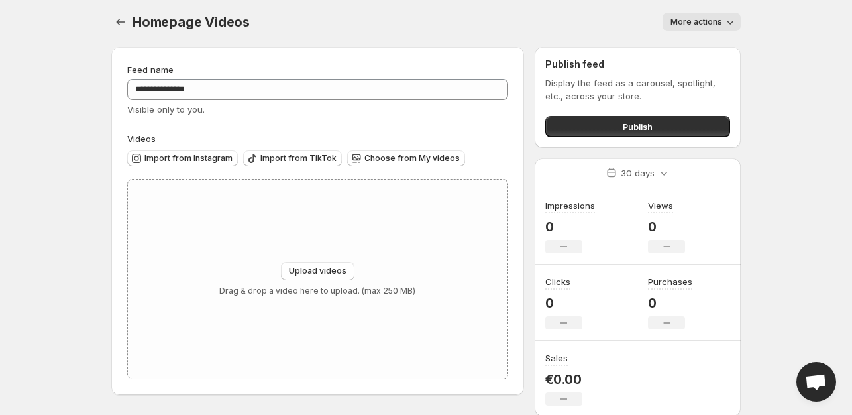
click at [669, 13] on button "More actions" at bounding box center [701, 22] width 78 height 19
click at [607, 14] on div "More actions" at bounding box center [503, 22] width 475 height 19
click at [376, 158] on span "Choose from My videos" at bounding box center [411, 158] width 95 height 11
click at [319, 266] on span "Upload videos" at bounding box center [318, 271] width 58 height 11
click at [269, 161] on span "Import from TikTok" at bounding box center [298, 158] width 76 height 11
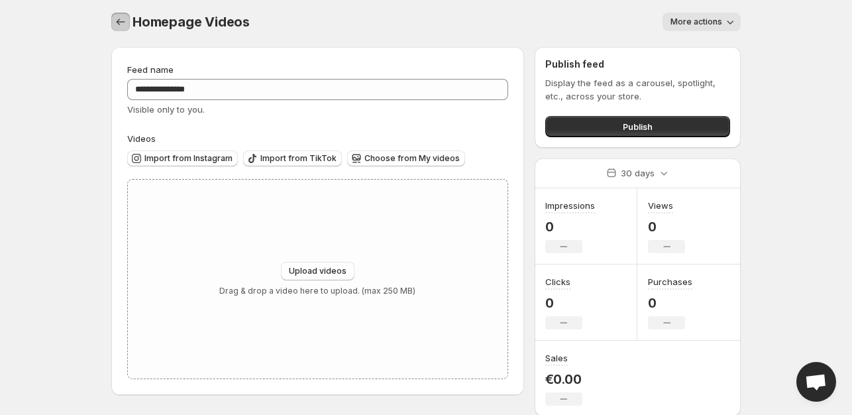
click at [120, 25] on icon "Settings" at bounding box center [120, 21] width 13 height 13
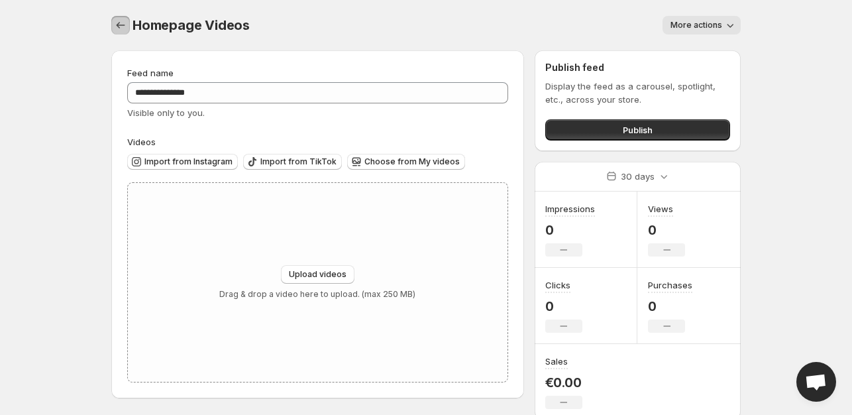
click at [118, 26] on icon "Settings" at bounding box center [121, 25] width 9 height 7
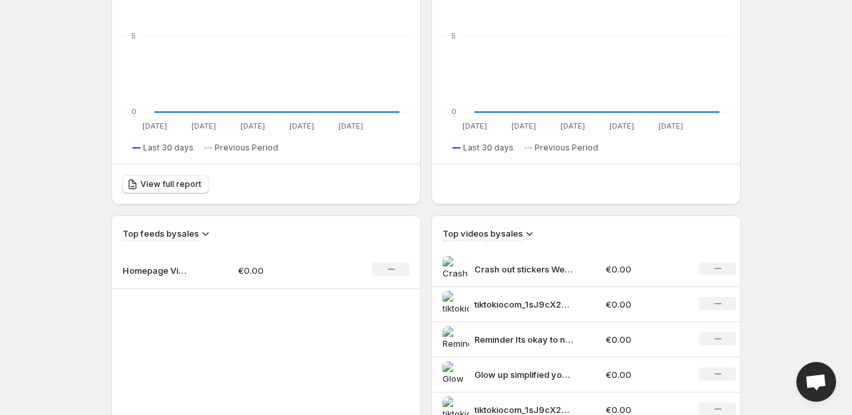
scroll to position [289, 0]
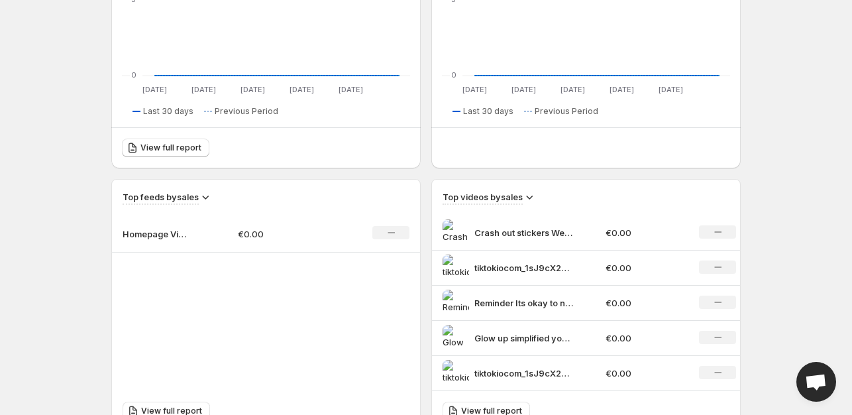
click at [722, 227] on div "No change" at bounding box center [717, 231] width 37 height 13
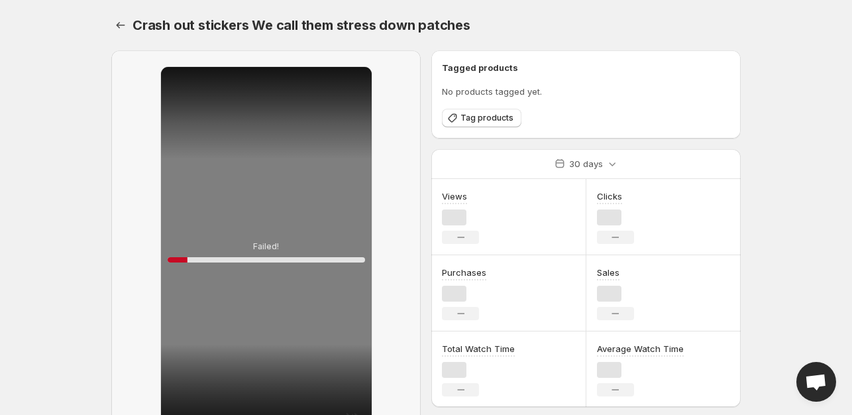
click at [722, 227] on div "Clicks No change" at bounding box center [663, 217] width 155 height 76
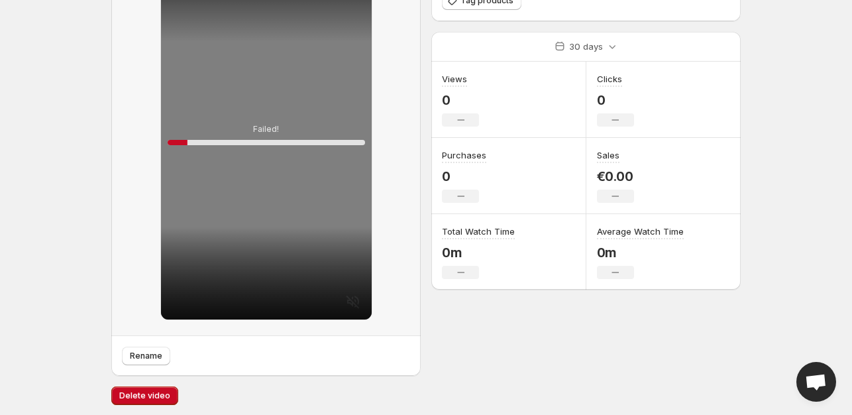
scroll to position [121, 0]
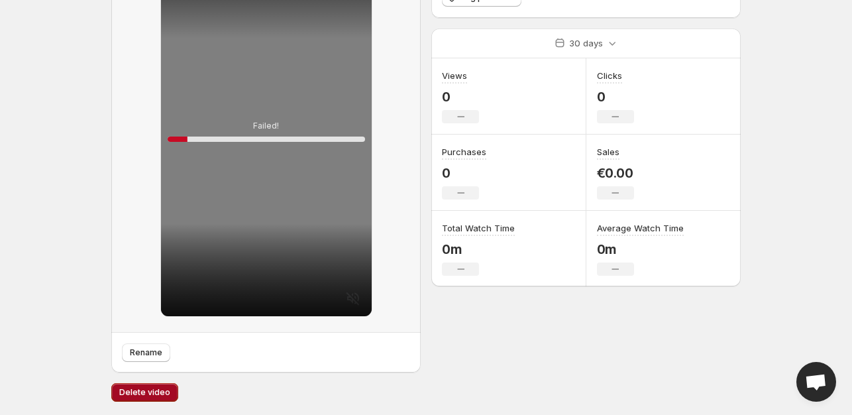
click at [140, 397] on span "Delete video" at bounding box center [144, 392] width 51 height 11
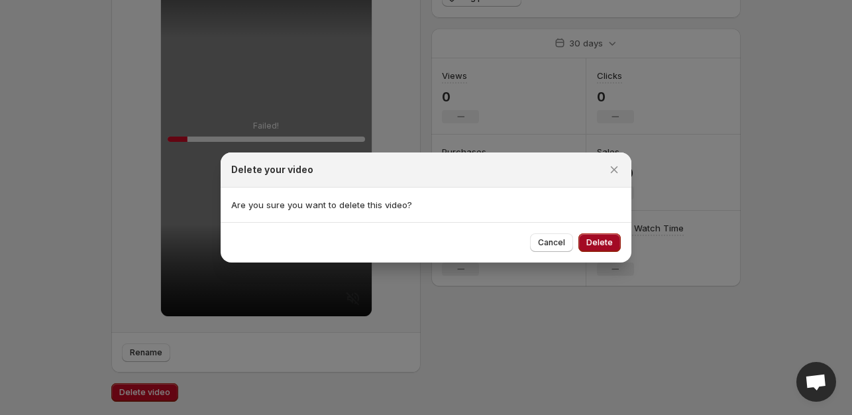
click at [599, 238] on span "Delete" at bounding box center [599, 242] width 26 height 11
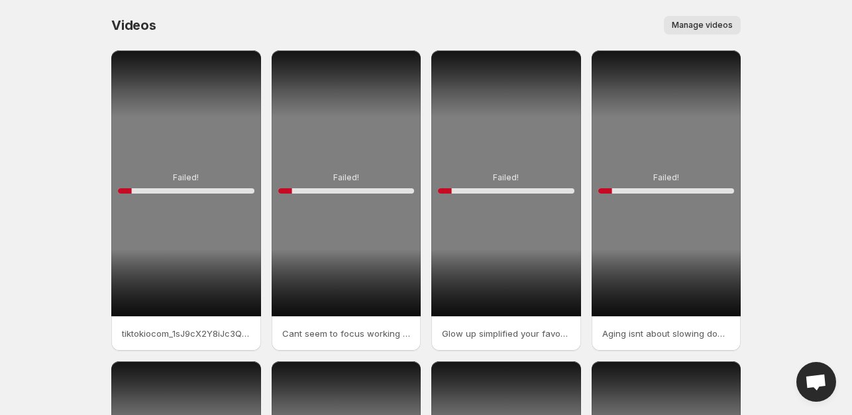
click at [684, 18] on button "Manage videos" at bounding box center [702, 25] width 77 height 19
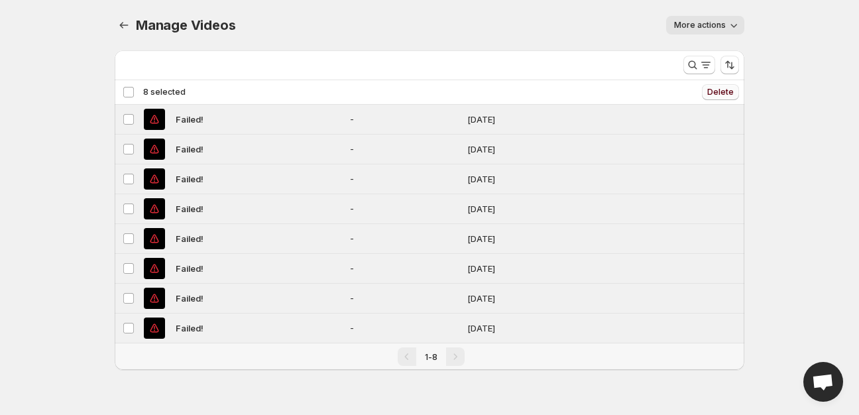
click at [717, 88] on span "Delete" at bounding box center [720, 92] width 26 height 11
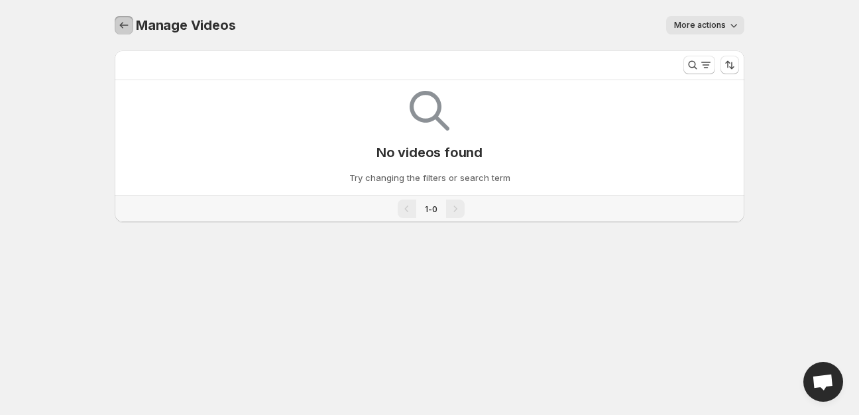
click at [126, 27] on icon "Manage Videos" at bounding box center [123, 25] width 13 height 13
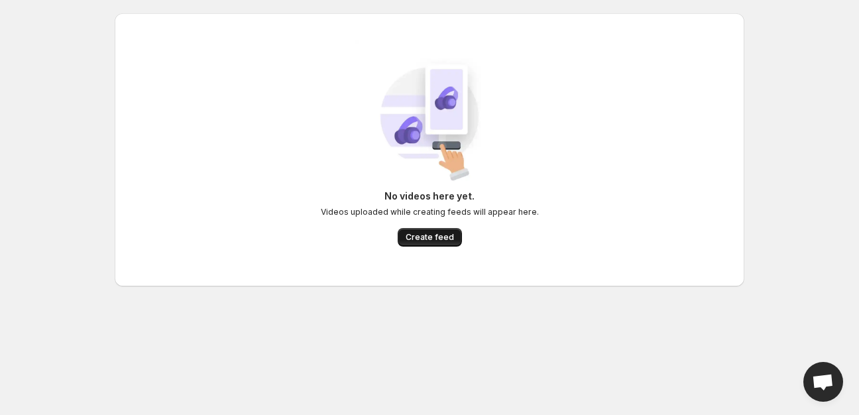
click at [430, 236] on span "Create feed" at bounding box center [429, 237] width 48 height 11
